Goal: Information Seeking & Learning: Learn about a topic

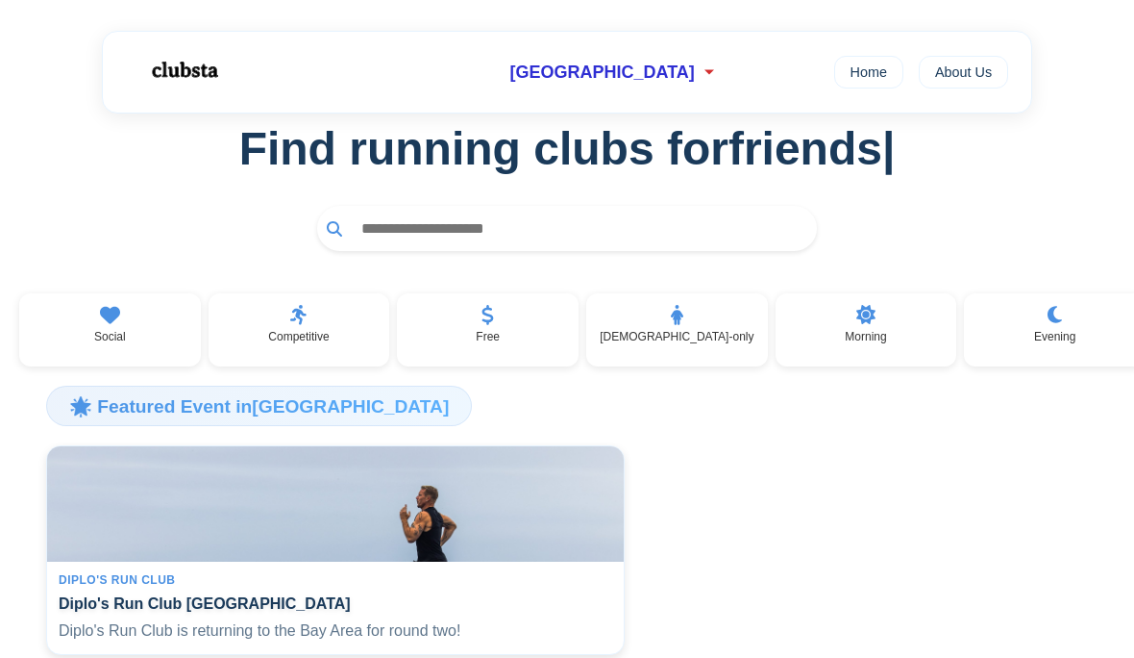
scroll to position [23, 0]
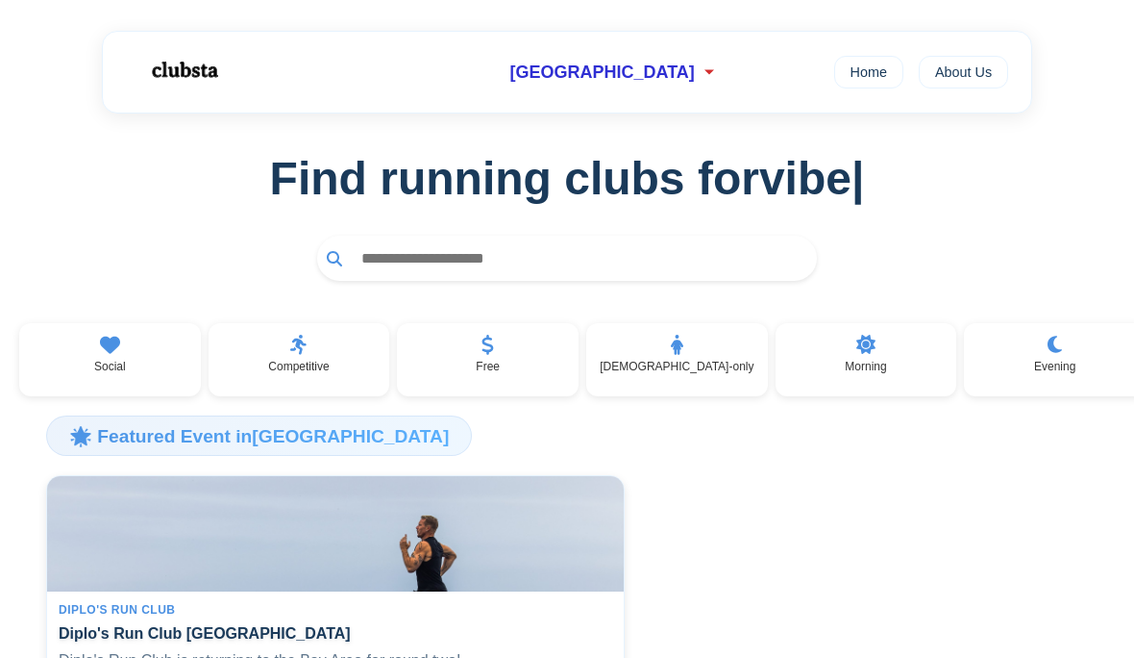
click at [685, 377] on div "[DEMOGRAPHIC_DATA]-only" at bounding box center [677, 359] width 182 height 73
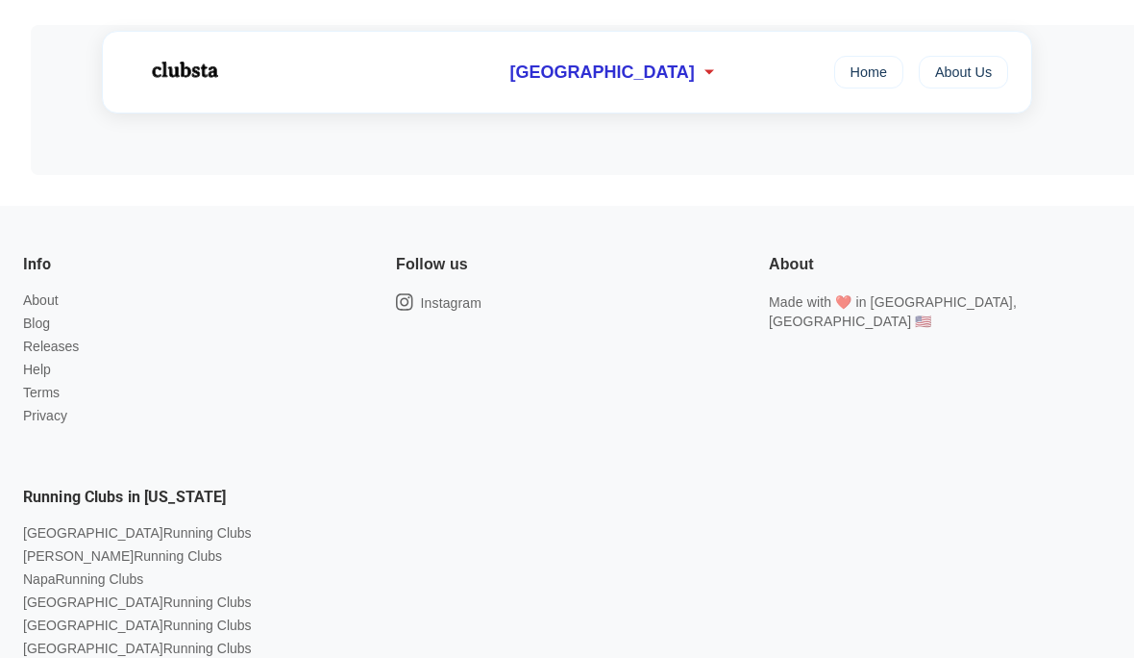
scroll to position [299, 0]
click at [750, 502] on div "Info About Blog Releases Help Terms Privacy Follow us Instagram About Made with…" at bounding box center [551, 497] width 1119 height 557
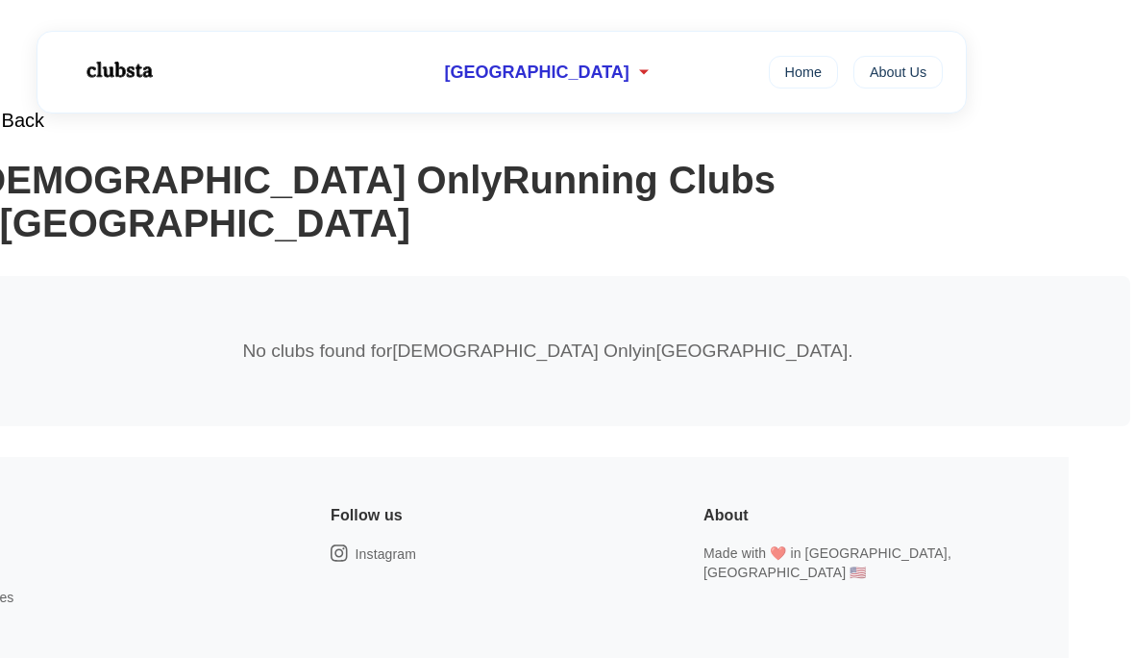
scroll to position [0, 62]
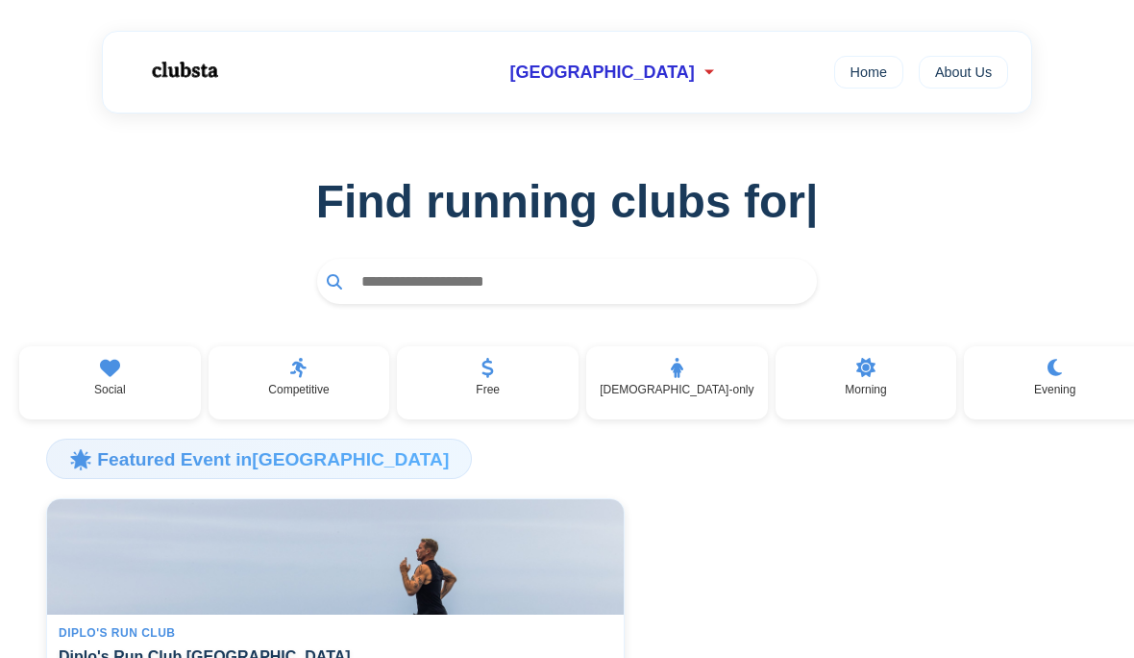
scroll to position [23, 0]
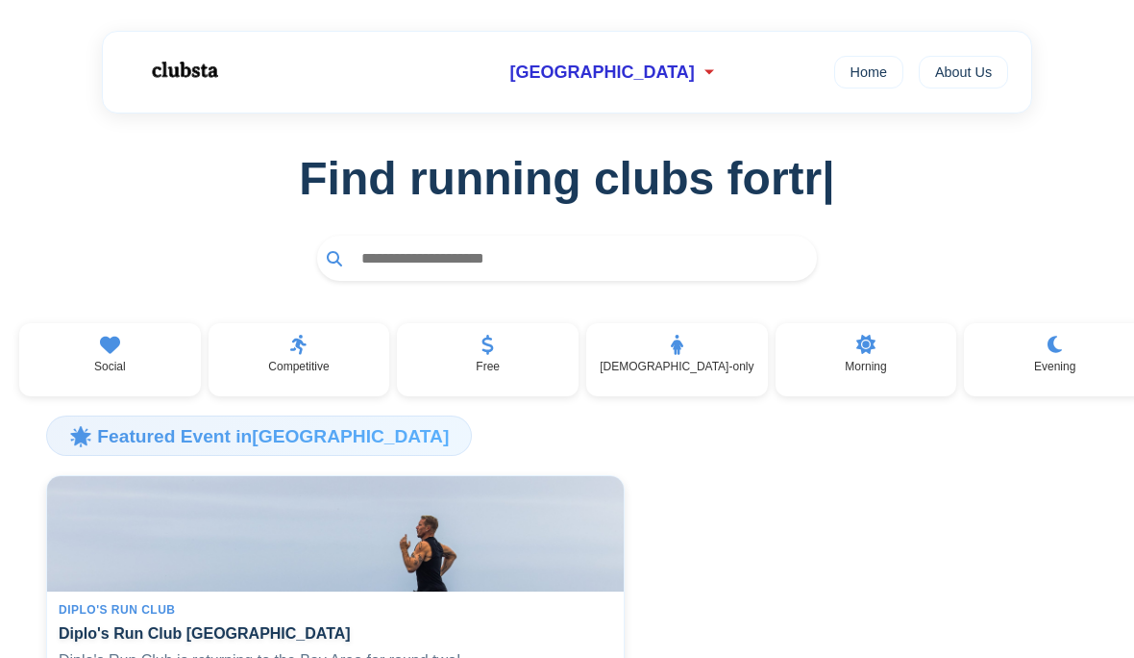
click at [485, 368] on p "Free" at bounding box center [488, 366] width 24 height 13
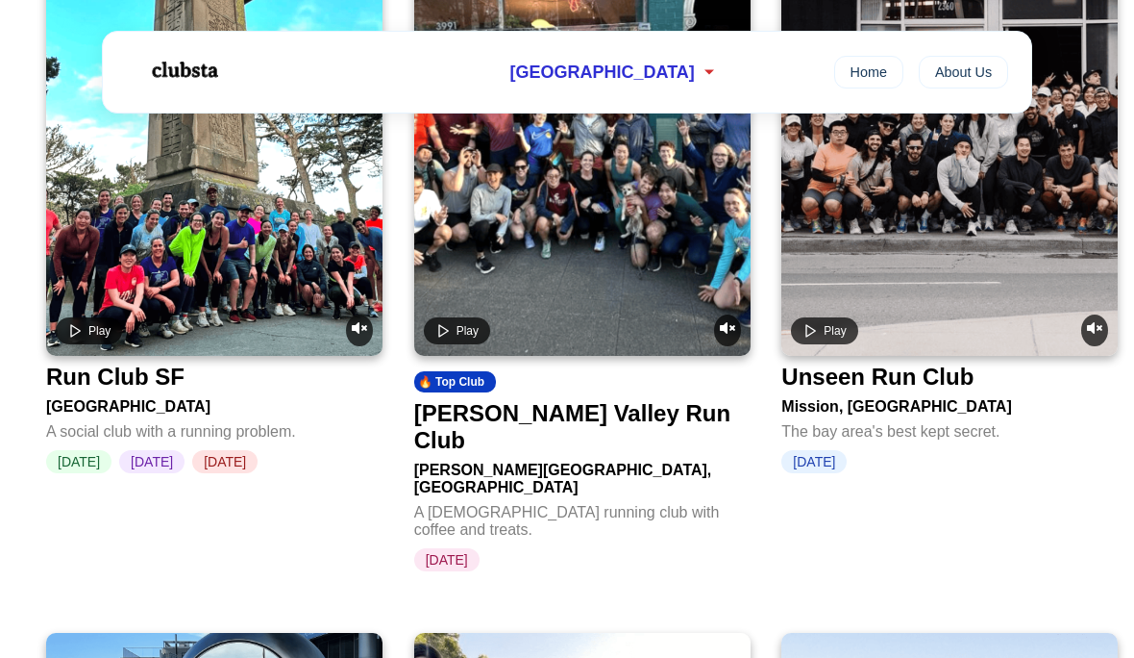
scroll to position [1775, 0]
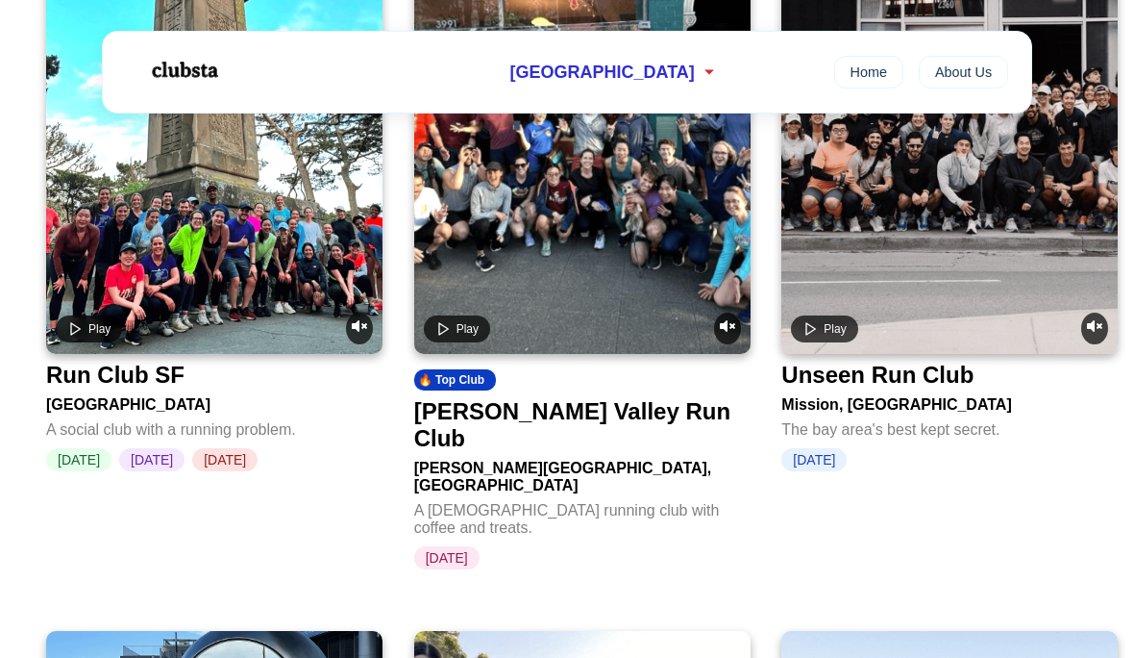
click at [142, 392] on div "[GEOGRAPHIC_DATA]" at bounding box center [214, 401] width 336 height 25
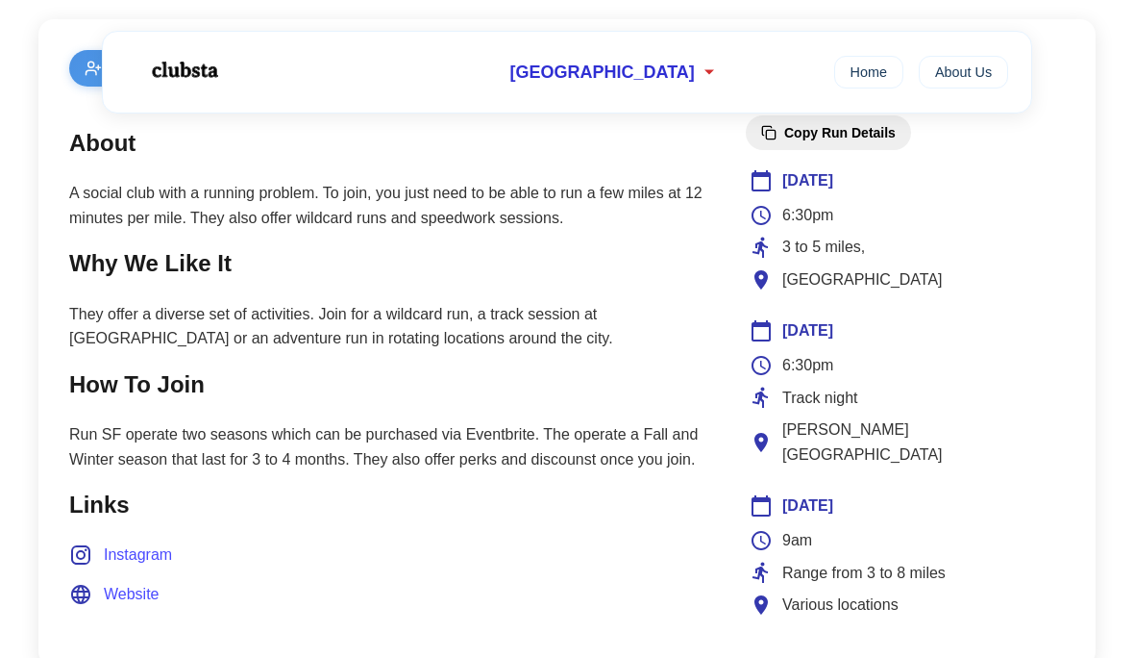
scroll to position [808, 0]
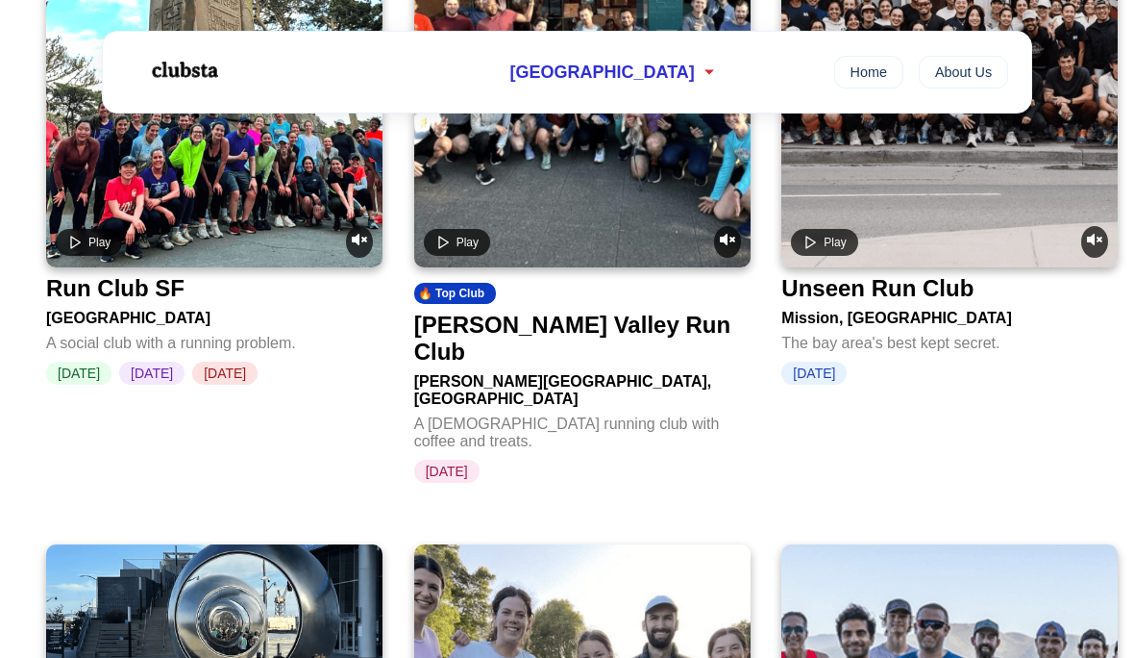
scroll to position [1861, 0]
